Goal: Information Seeking & Learning: Learn about a topic

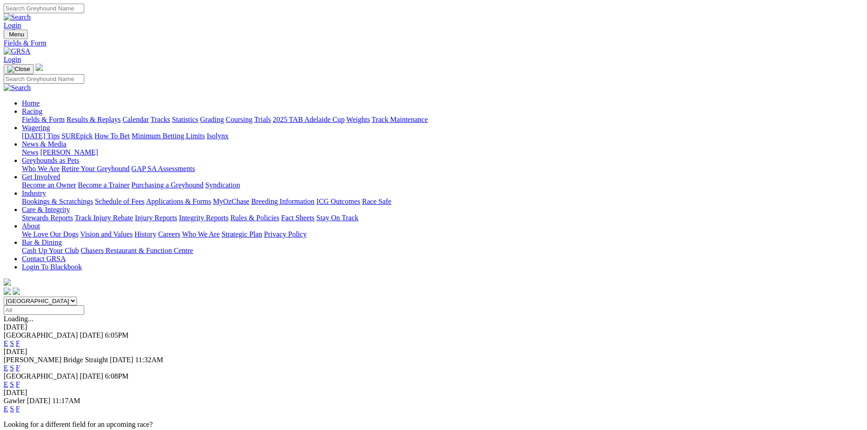
click at [20, 340] on link "F" at bounding box center [18, 344] width 4 height 8
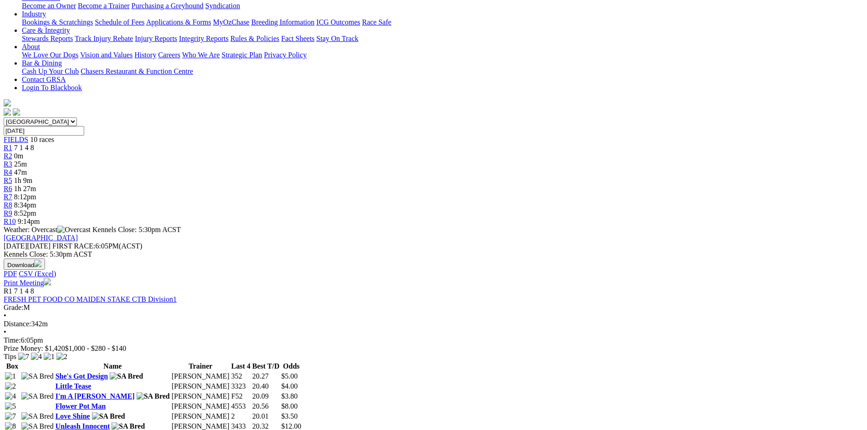
scroll to position [182, 0]
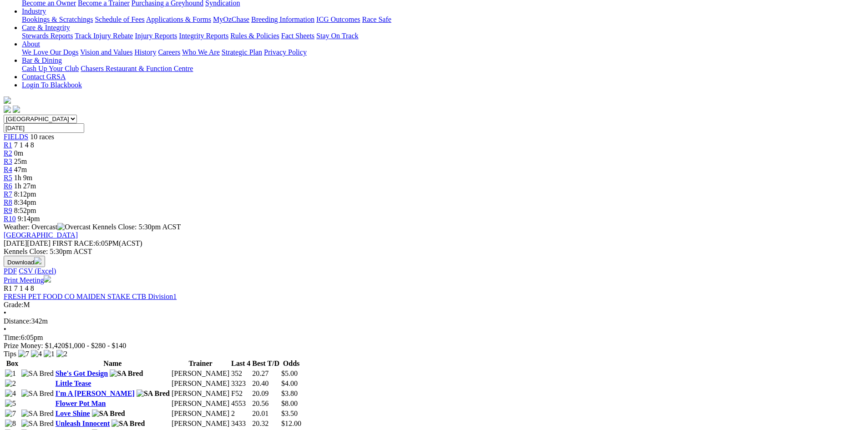
click at [177, 293] on link "FRESH PET FOOD CO MAIDEN STAKE CTB Division1" at bounding box center [90, 297] width 173 height 8
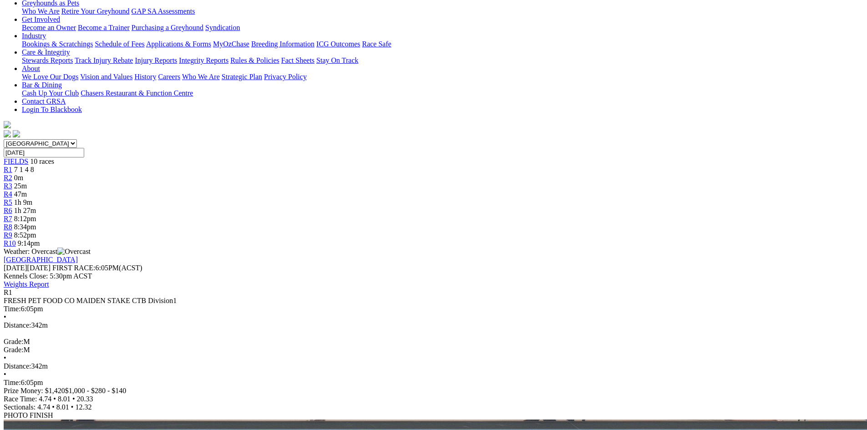
scroll to position [182, 0]
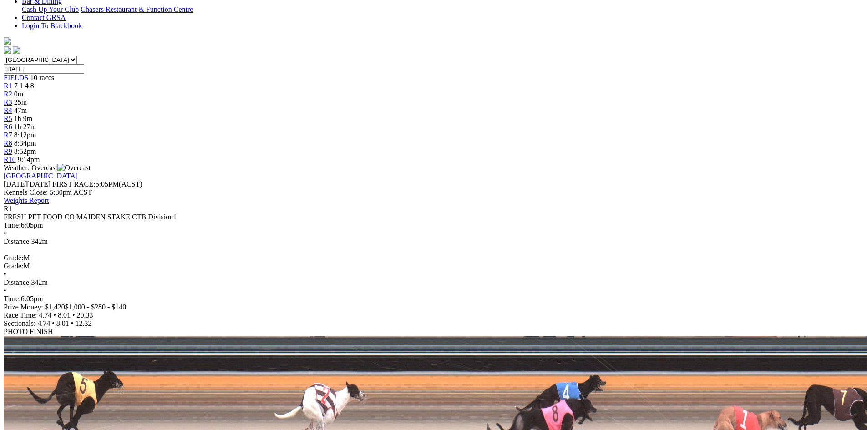
scroll to position [319, 0]
